Goal: Check status

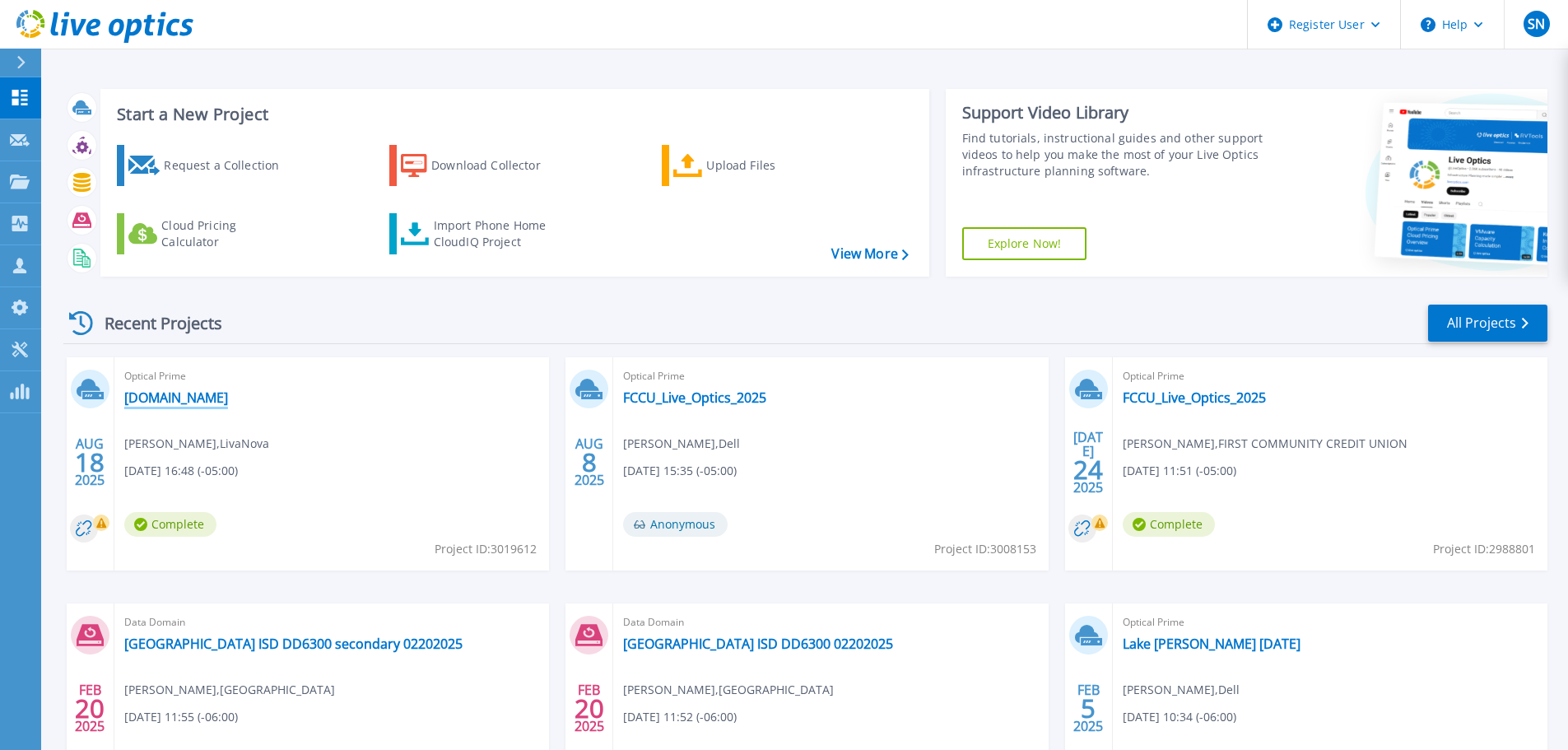
click at [207, 398] on link "[DOMAIN_NAME]" at bounding box center [175, 397] width 104 height 16
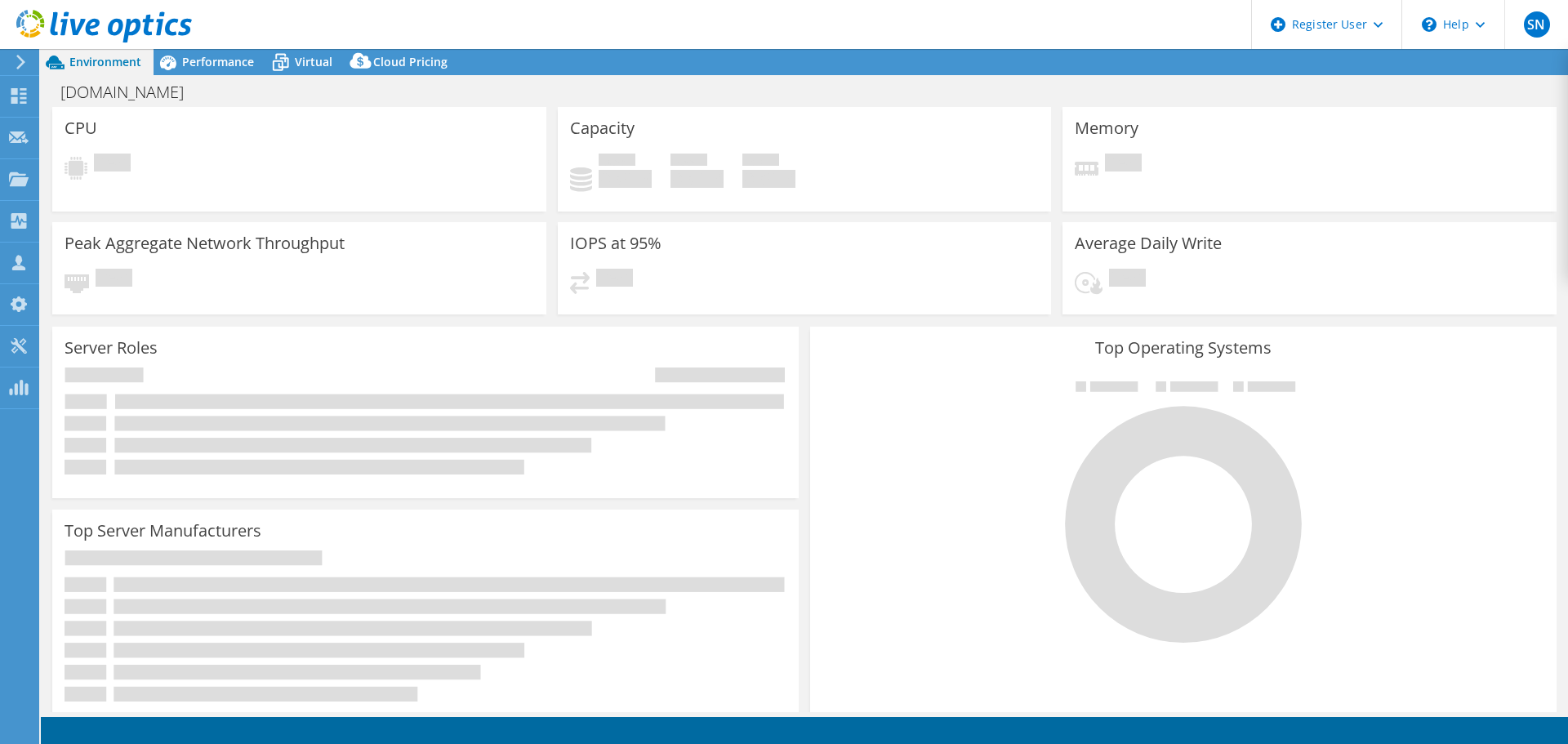
select select "USD"
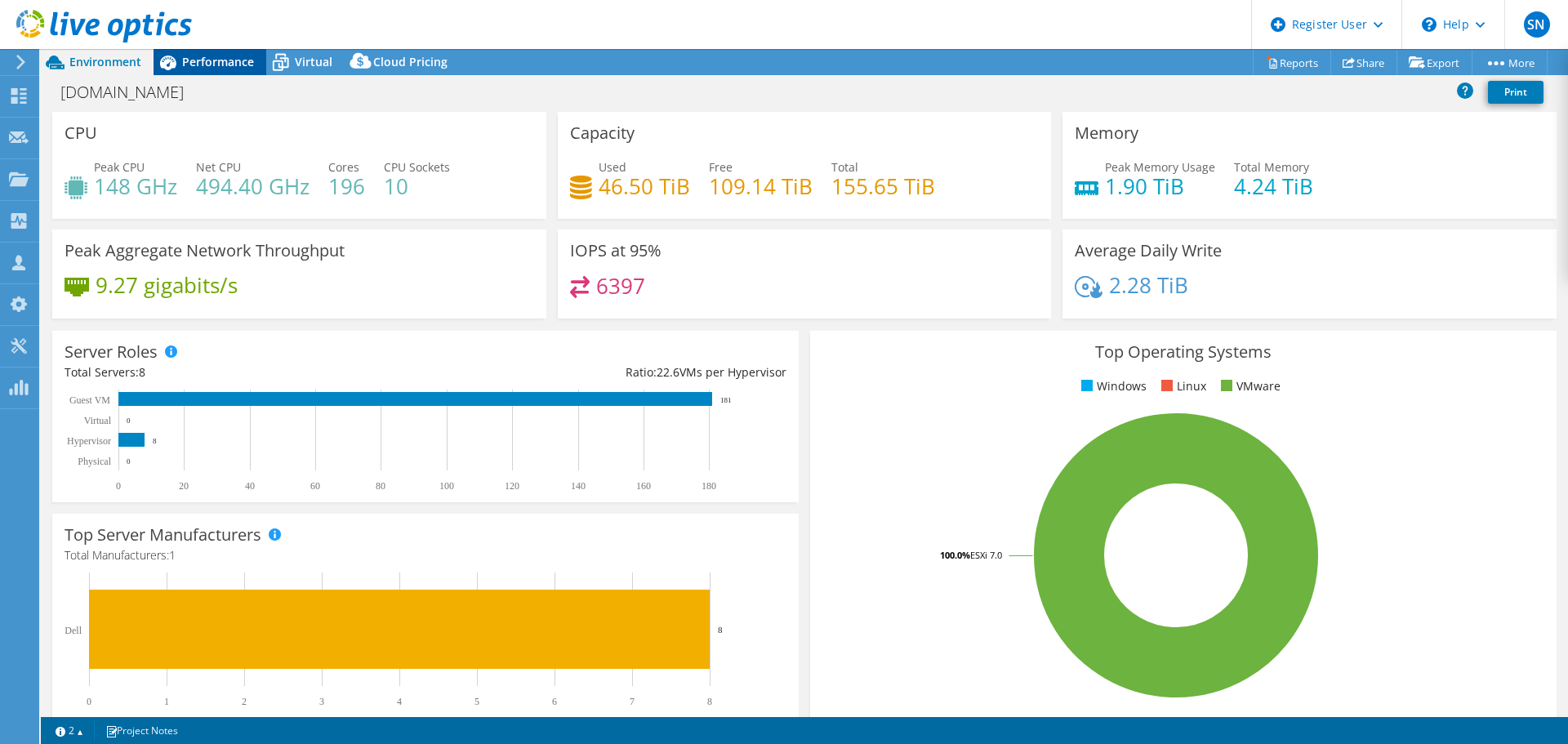
click at [220, 57] on span "Performance" at bounding box center [218, 62] width 72 height 15
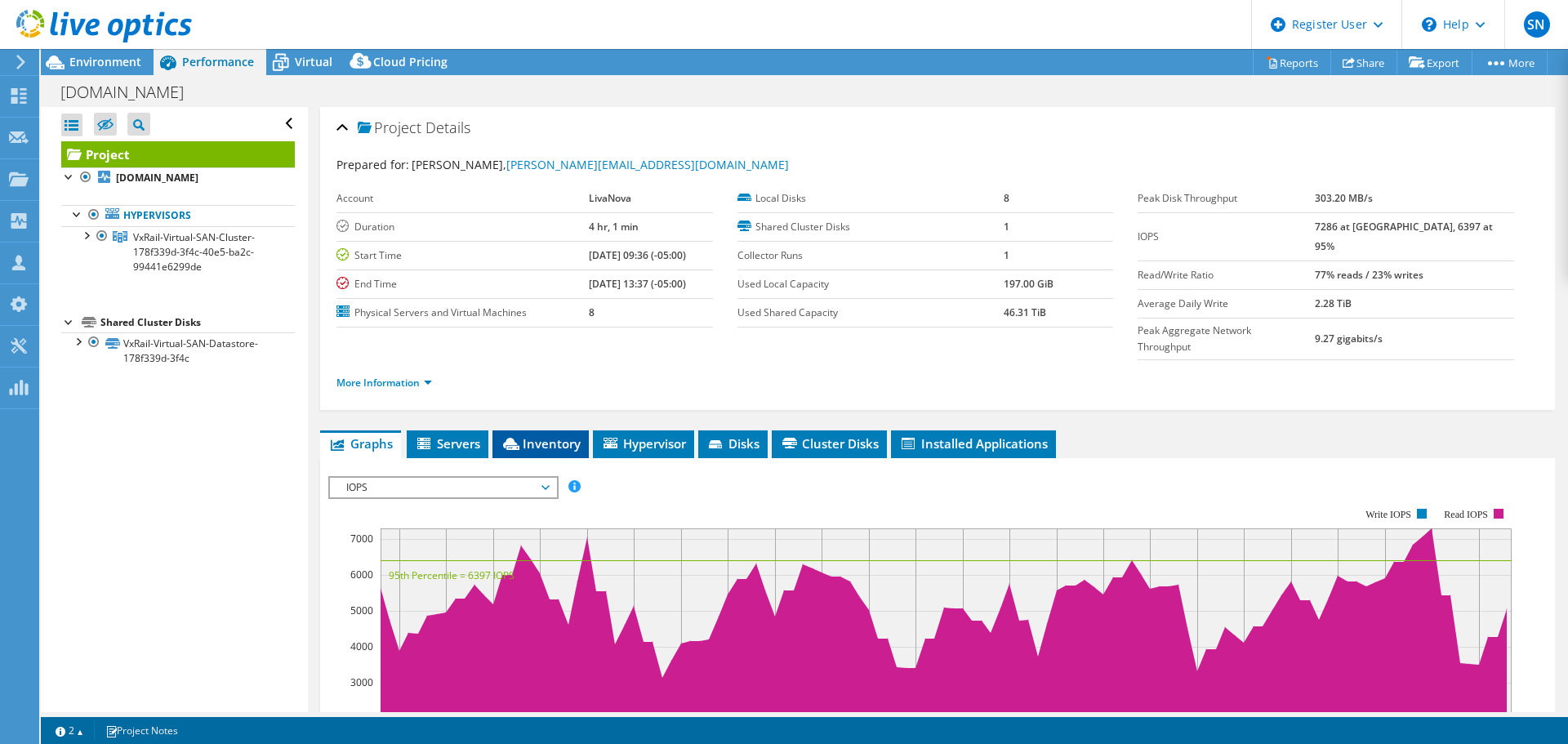
click at [556, 435] on span "Inventory" at bounding box center [540, 443] width 80 height 16
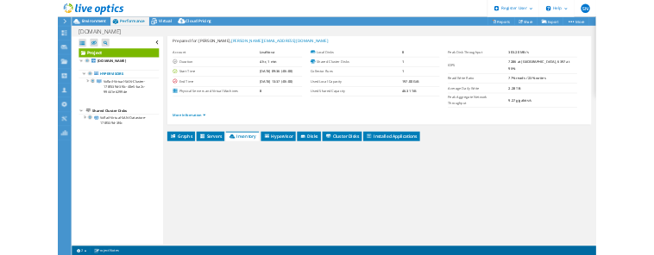
scroll to position [129, 0]
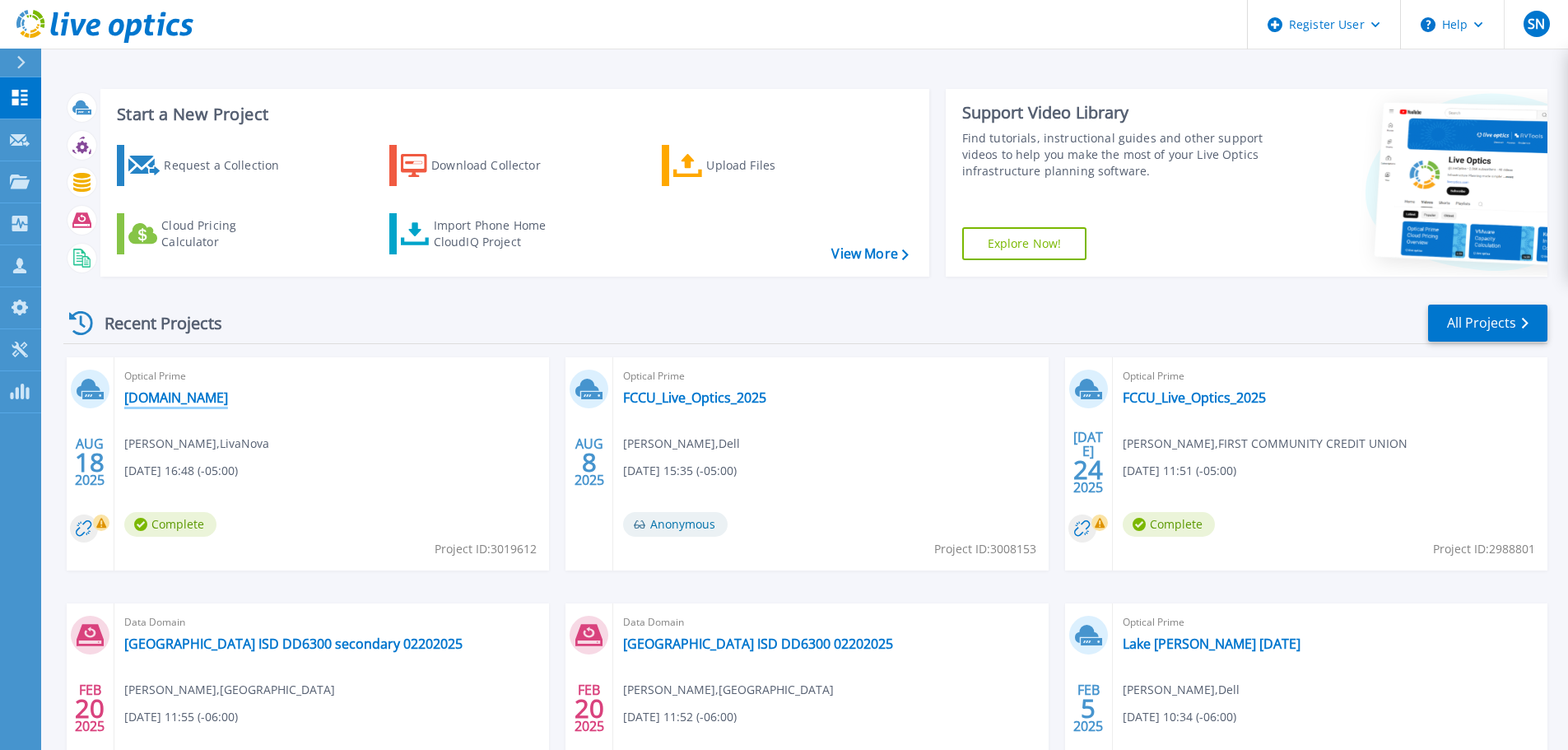
click at [178, 400] on link "[DOMAIN_NAME]" at bounding box center [175, 397] width 104 height 16
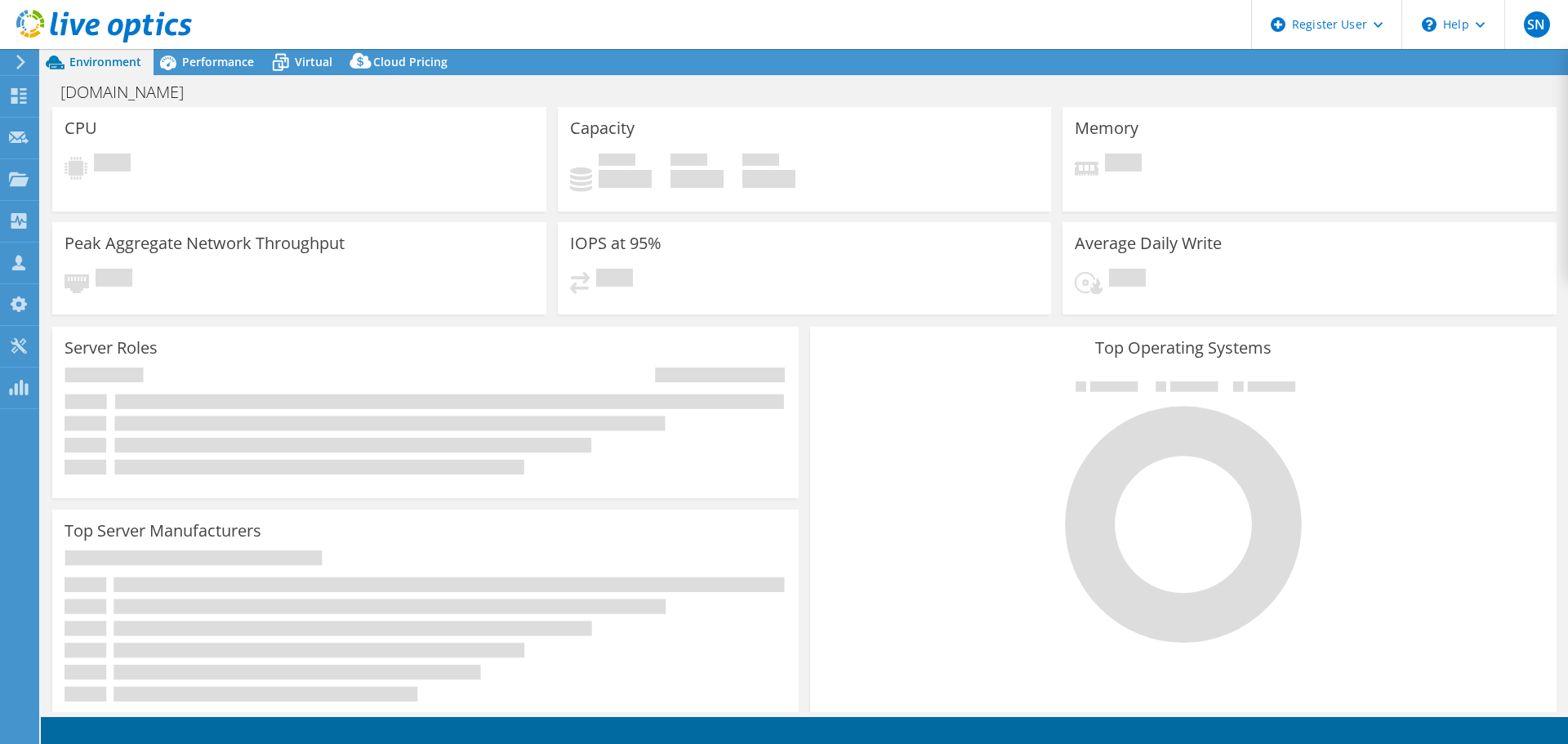
select select "USD"
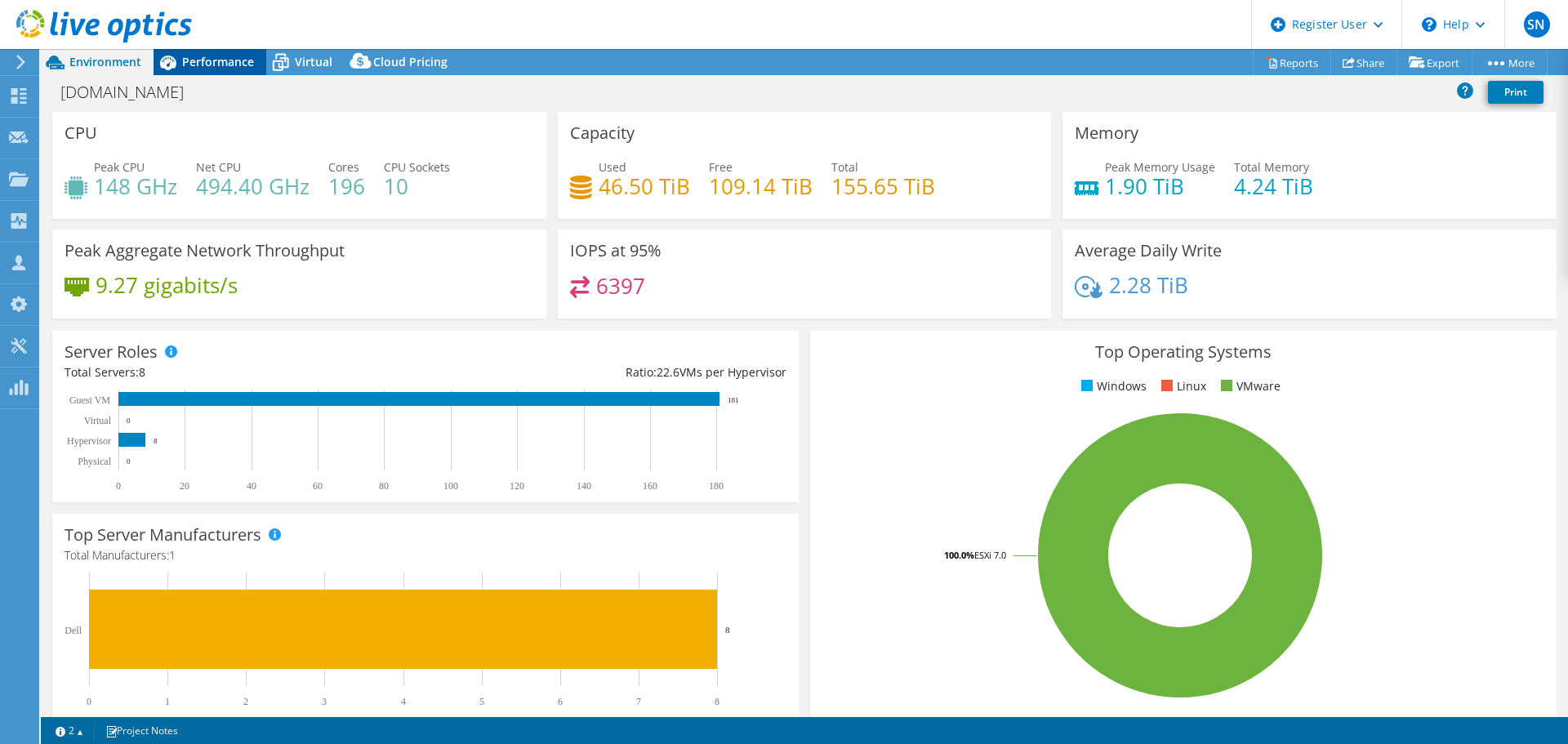
click at [212, 60] on span "Performance" at bounding box center [218, 62] width 72 height 15
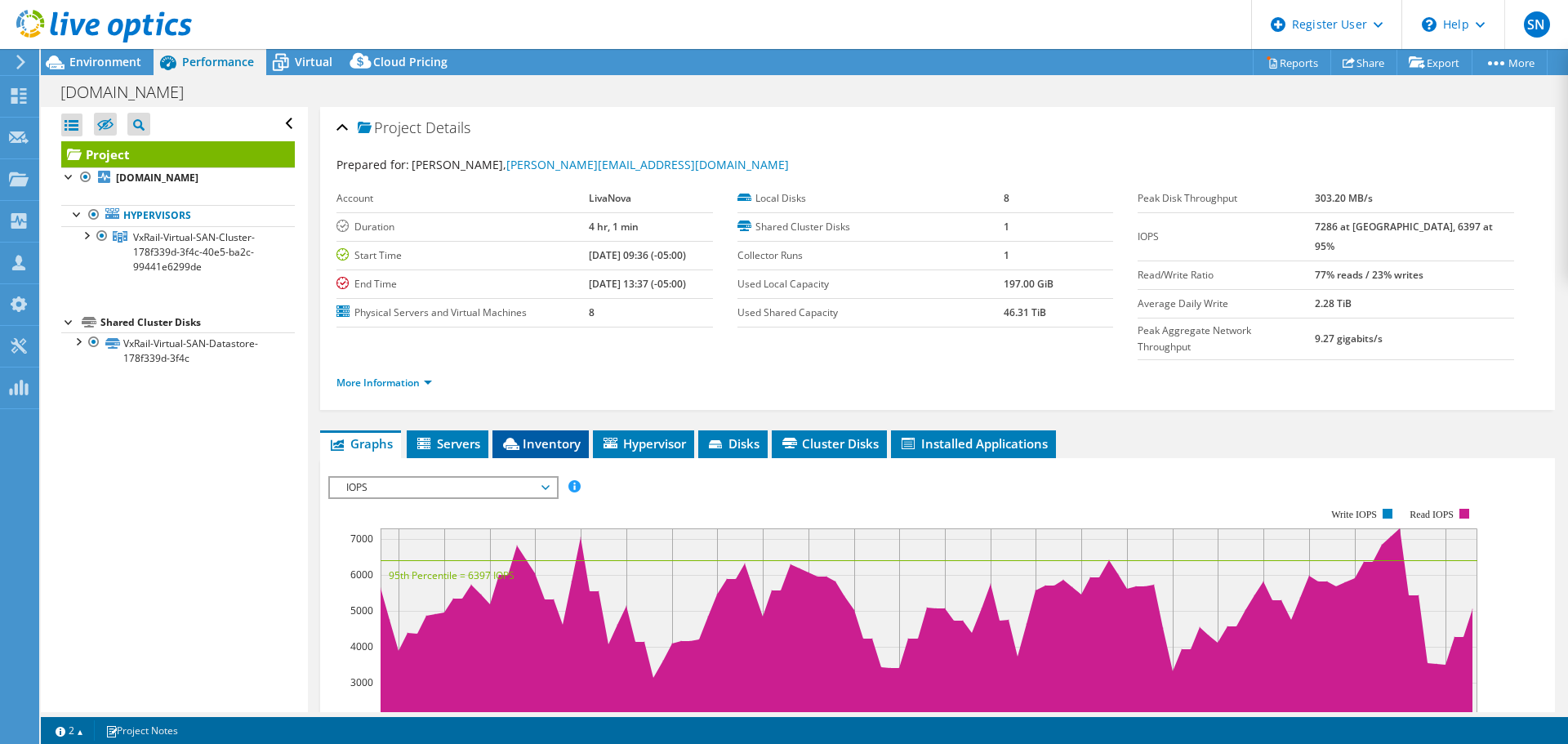
click at [552, 435] on span "Inventory" at bounding box center [540, 443] width 80 height 16
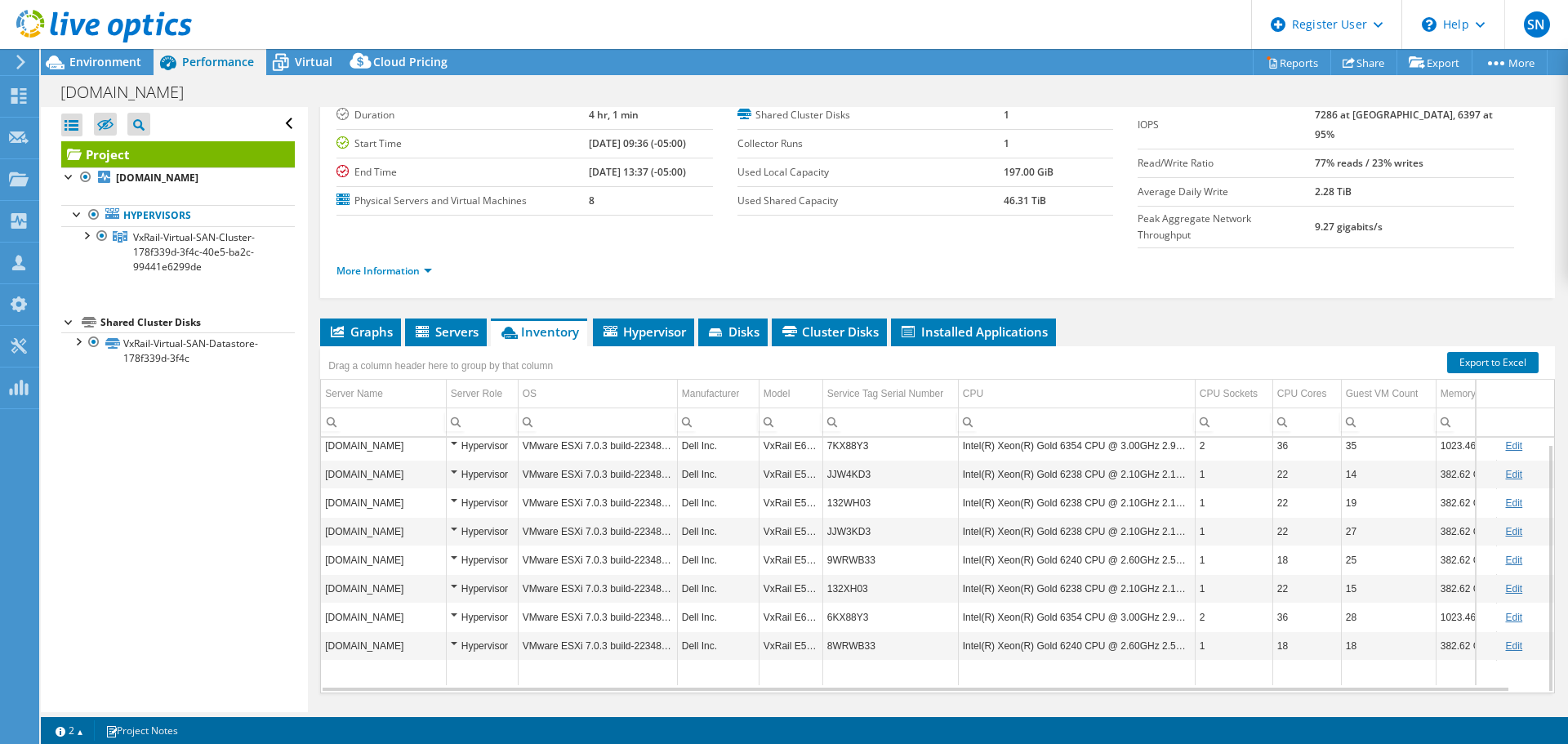
scroll to position [122, 0]
